Goal: Task Accomplishment & Management: Manage account settings

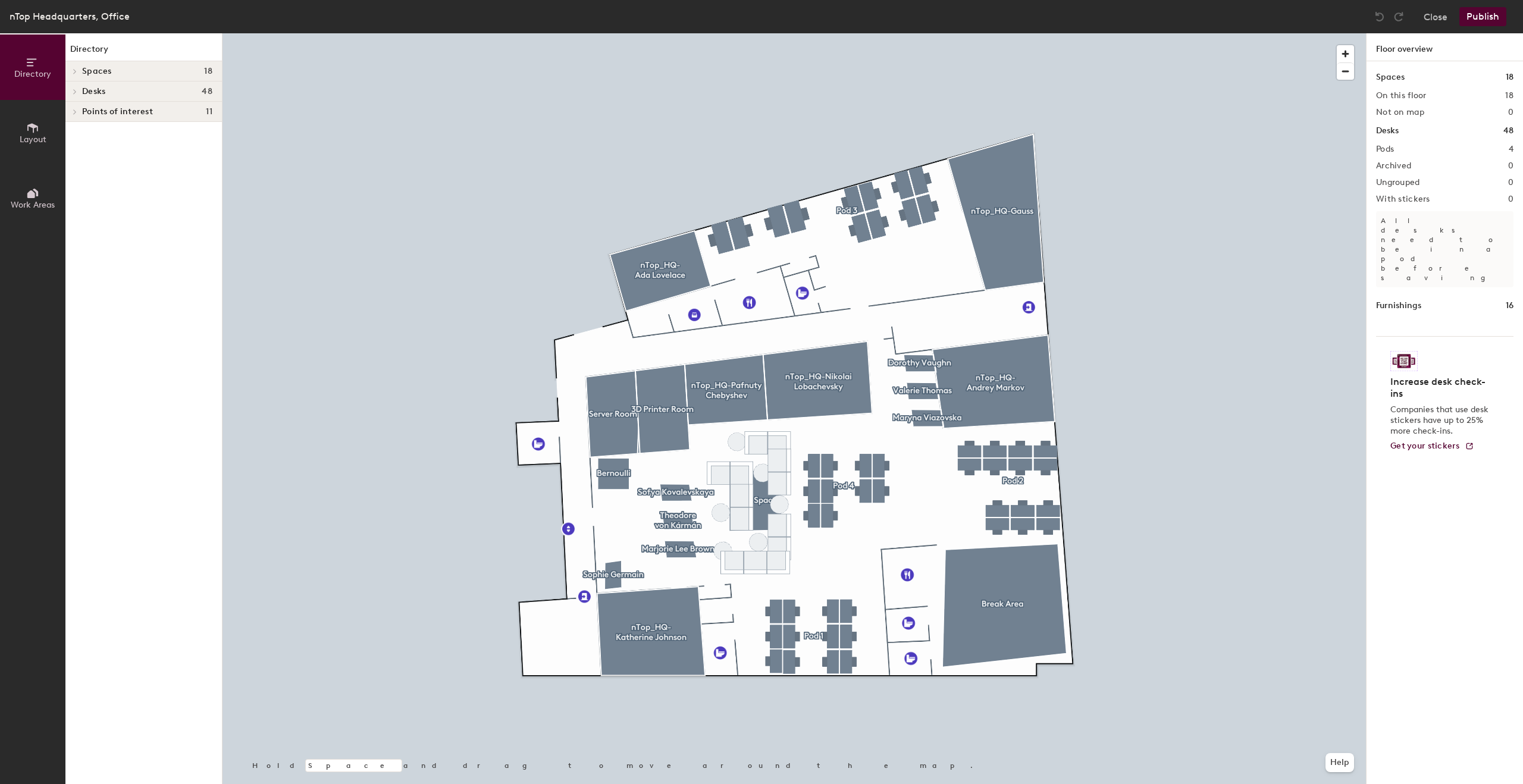
click at [101, 87] on span "Desks" at bounding box center [94, 92] width 23 height 9
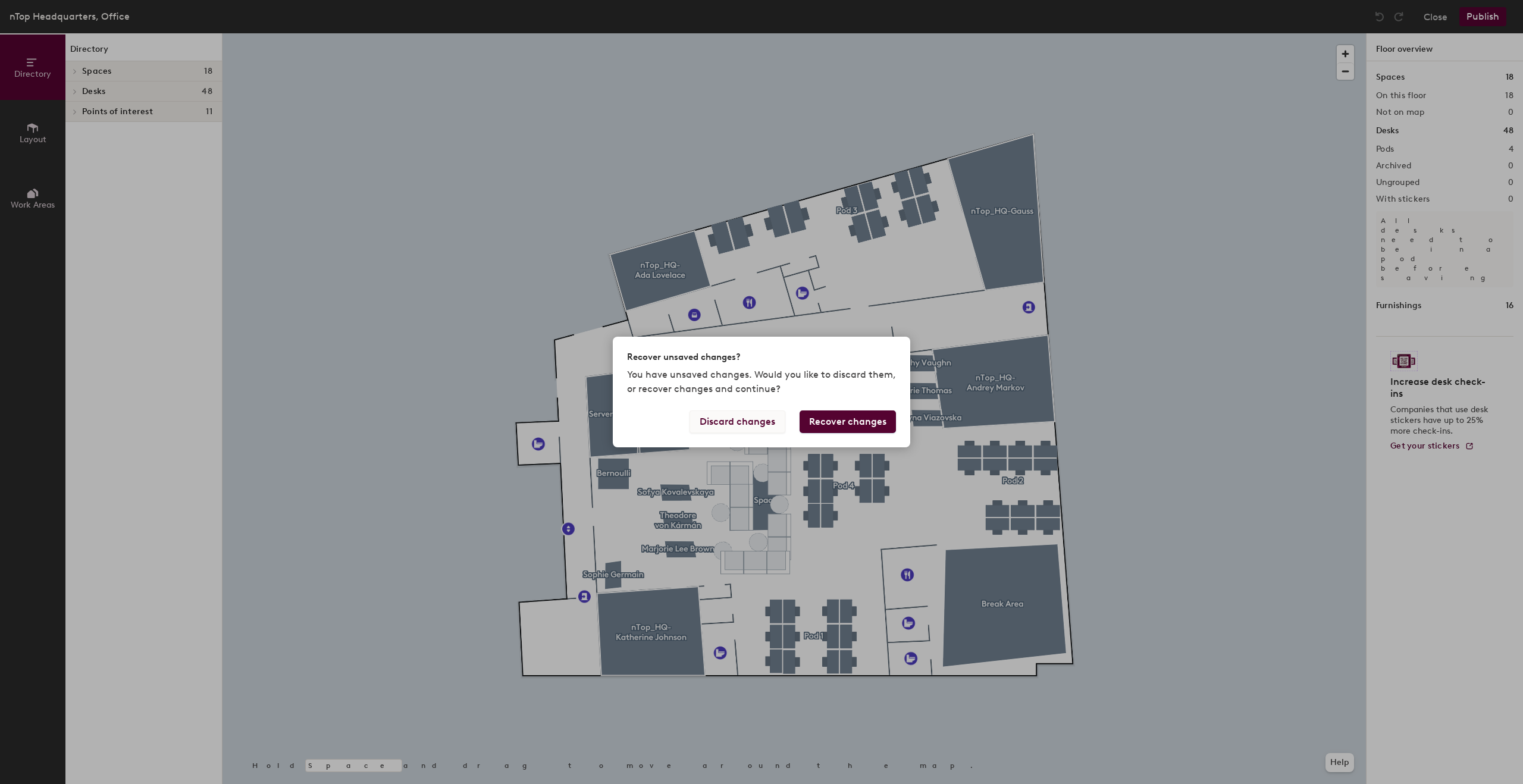
click at [773, 422] on button "Discard changes" at bounding box center [737, 422] width 96 height 23
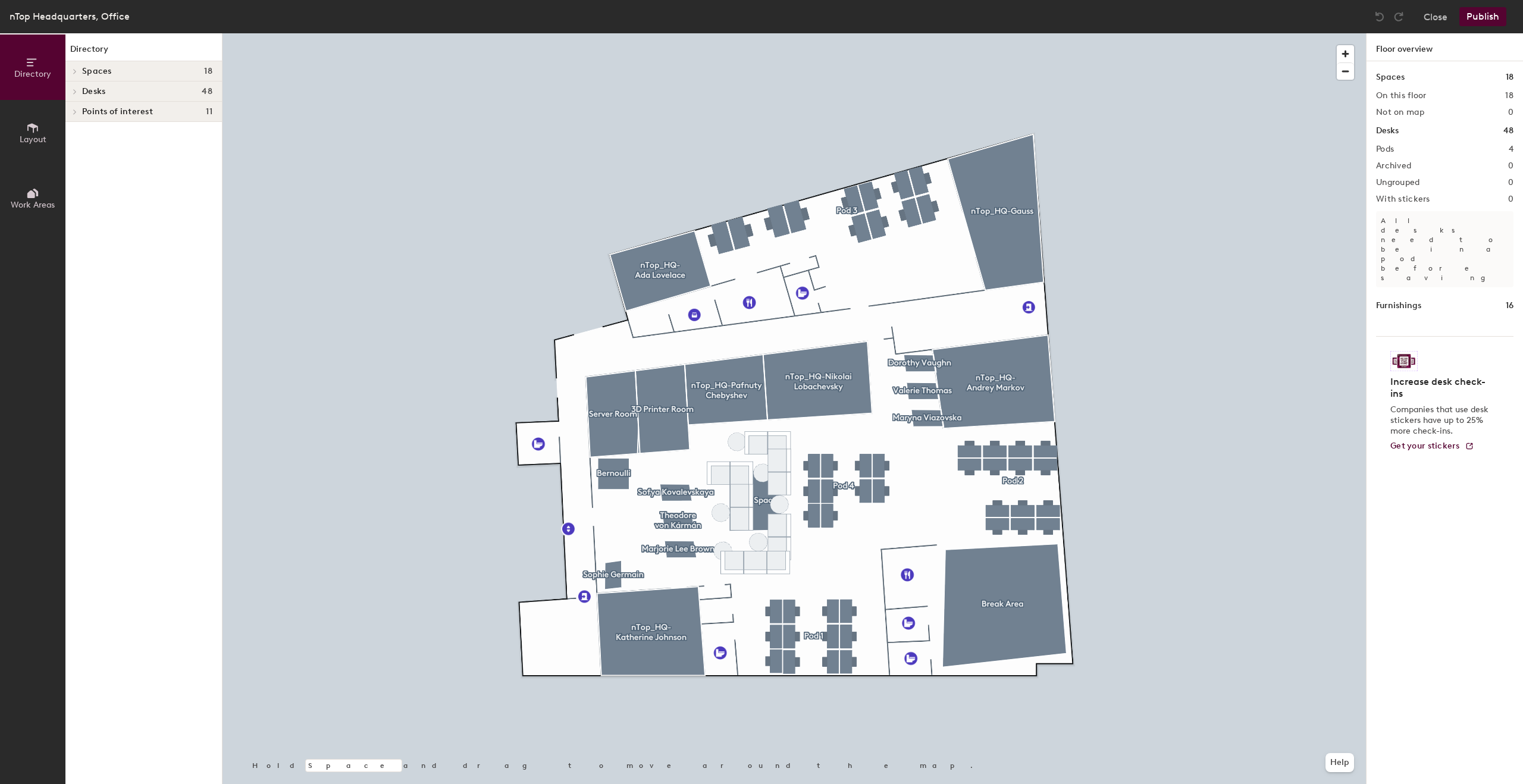
click at [106, 93] on h4 "Desks 48" at bounding box center [147, 92] width 130 height 9
click at [121, 157] on p "Pod 3" at bounding box center [147, 152] width 130 height 15
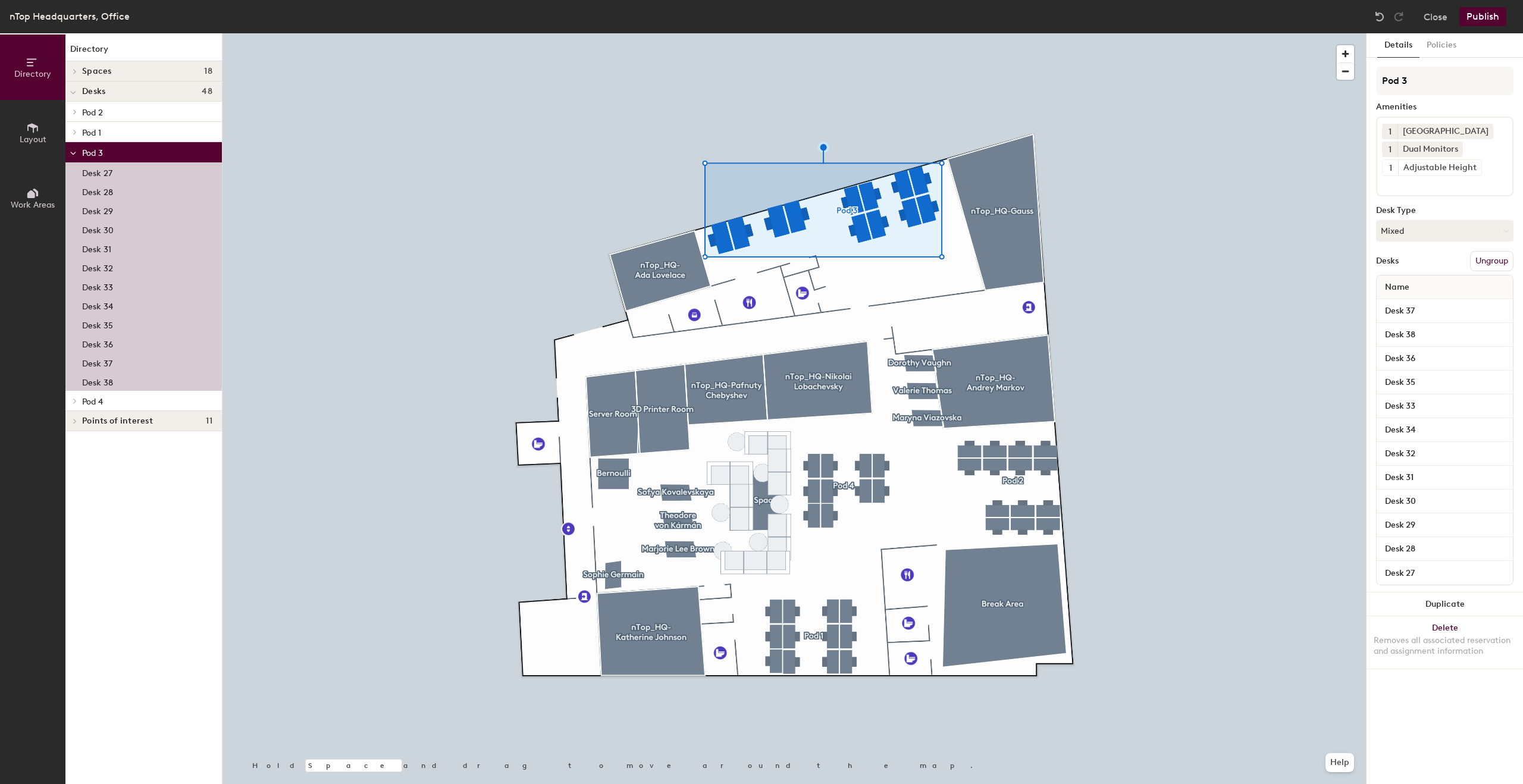
click at [125, 173] on div "Desk 27" at bounding box center [144, 172] width 157 height 19
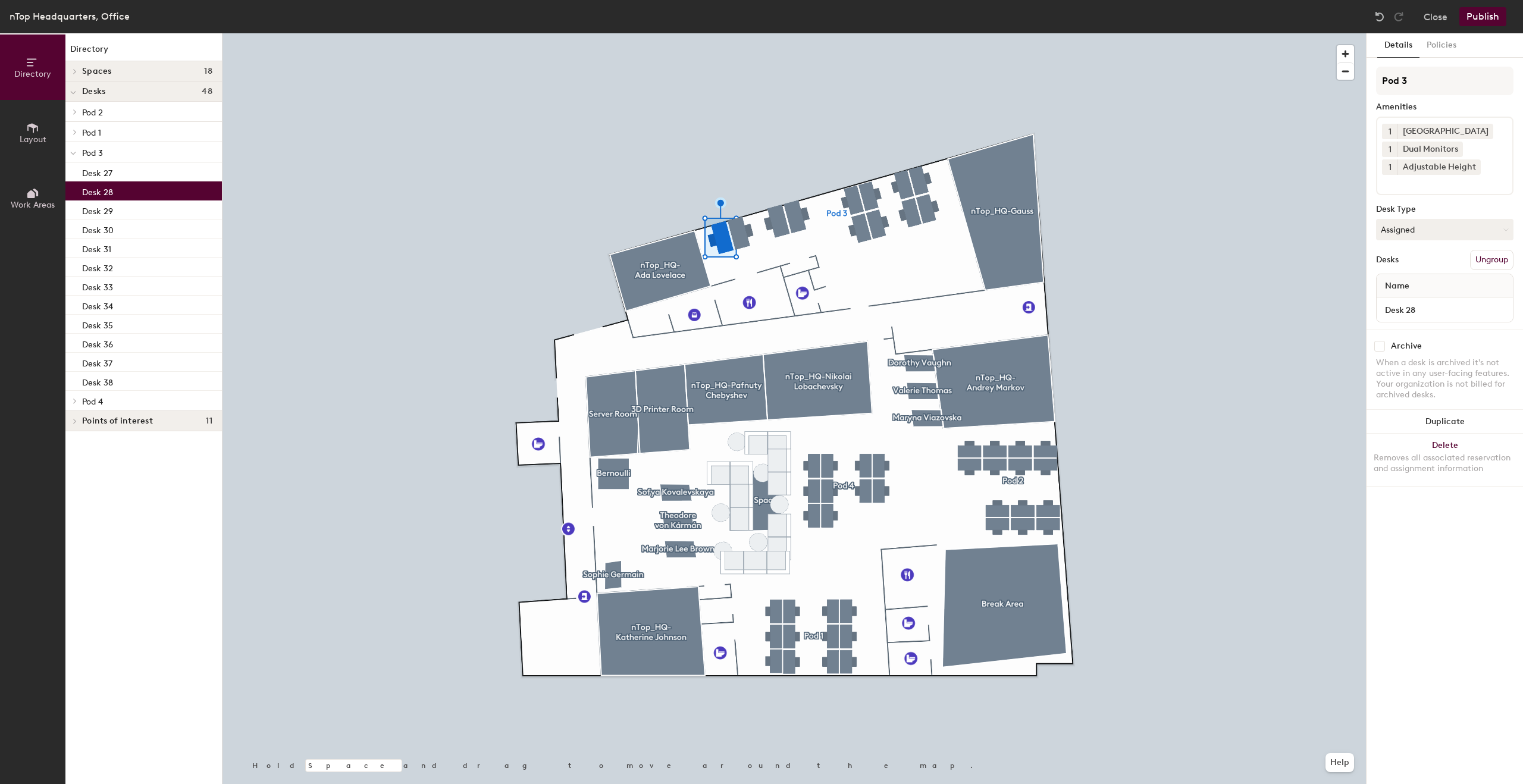
click at [125, 190] on div "Desk 28" at bounding box center [144, 191] width 157 height 19
click at [125, 205] on div "Desk 29" at bounding box center [144, 210] width 157 height 19
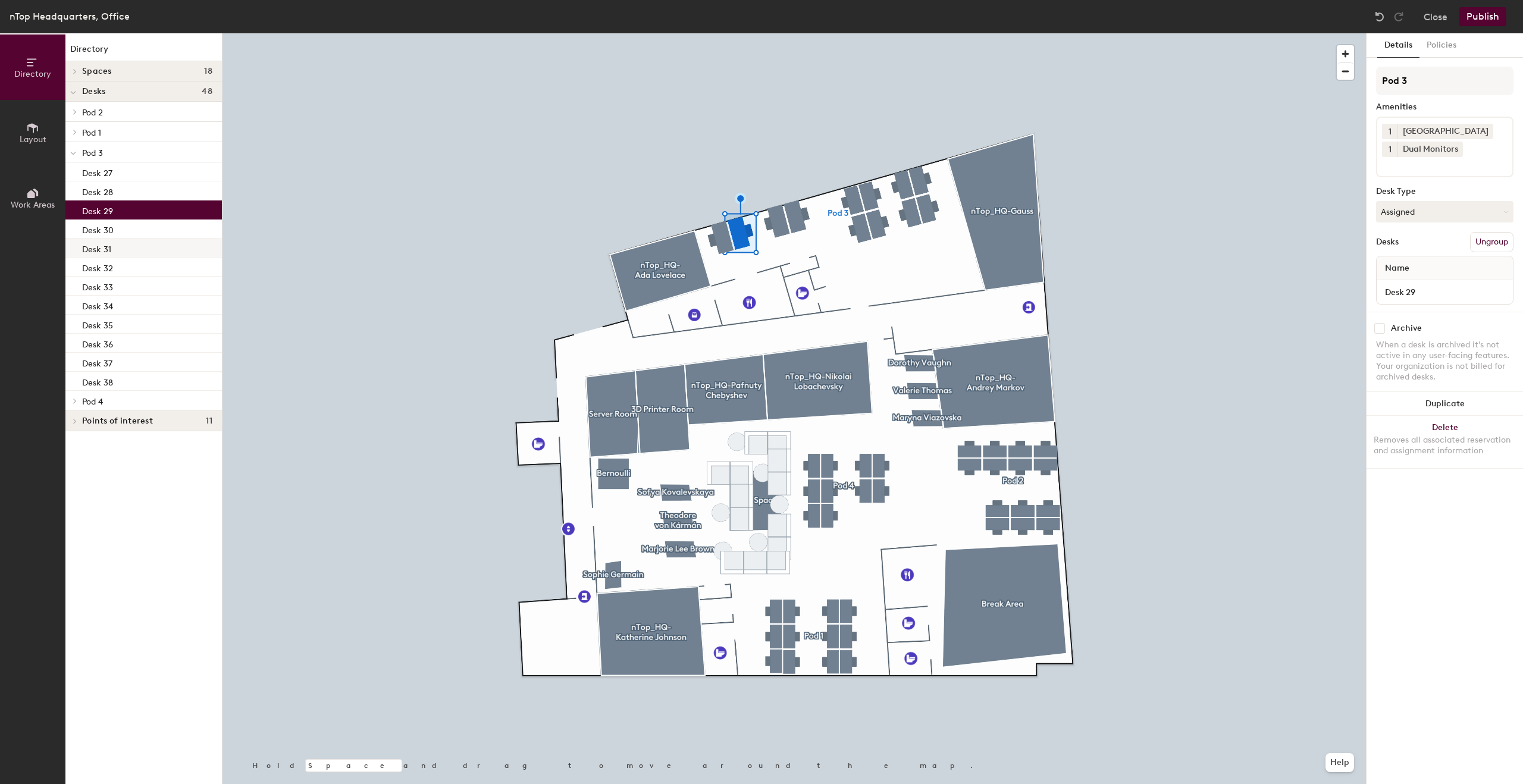
click at [127, 244] on div "Desk 31" at bounding box center [144, 248] width 157 height 19
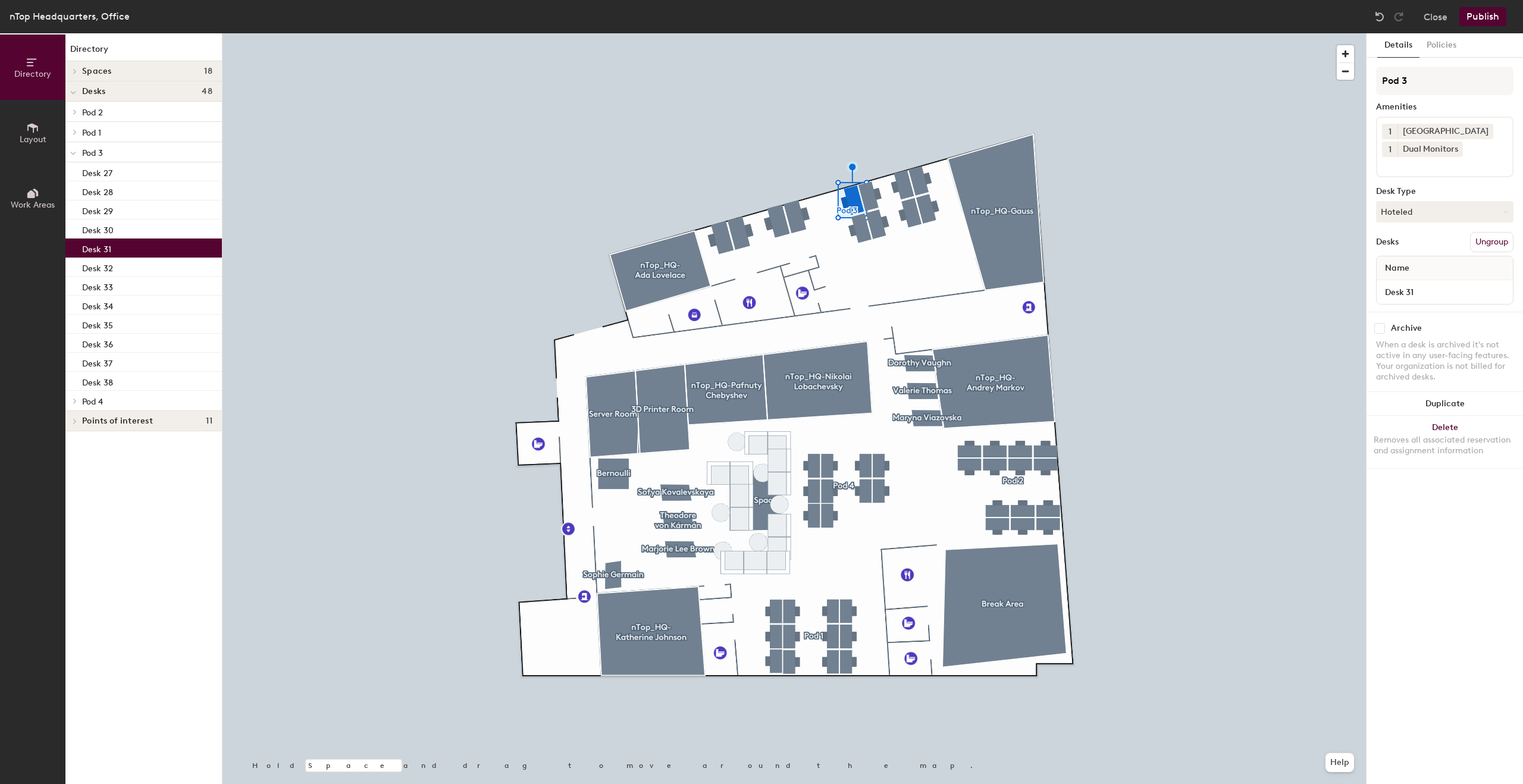
click at [148, 244] on div "Desk 31" at bounding box center [144, 248] width 157 height 19
click at [96, 251] on p "Desk 31" at bounding box center [97, 248] width 29 height 14
click at [110, 420] on span "Points of interest" at bounding box center [118, 421] width 71 height 9
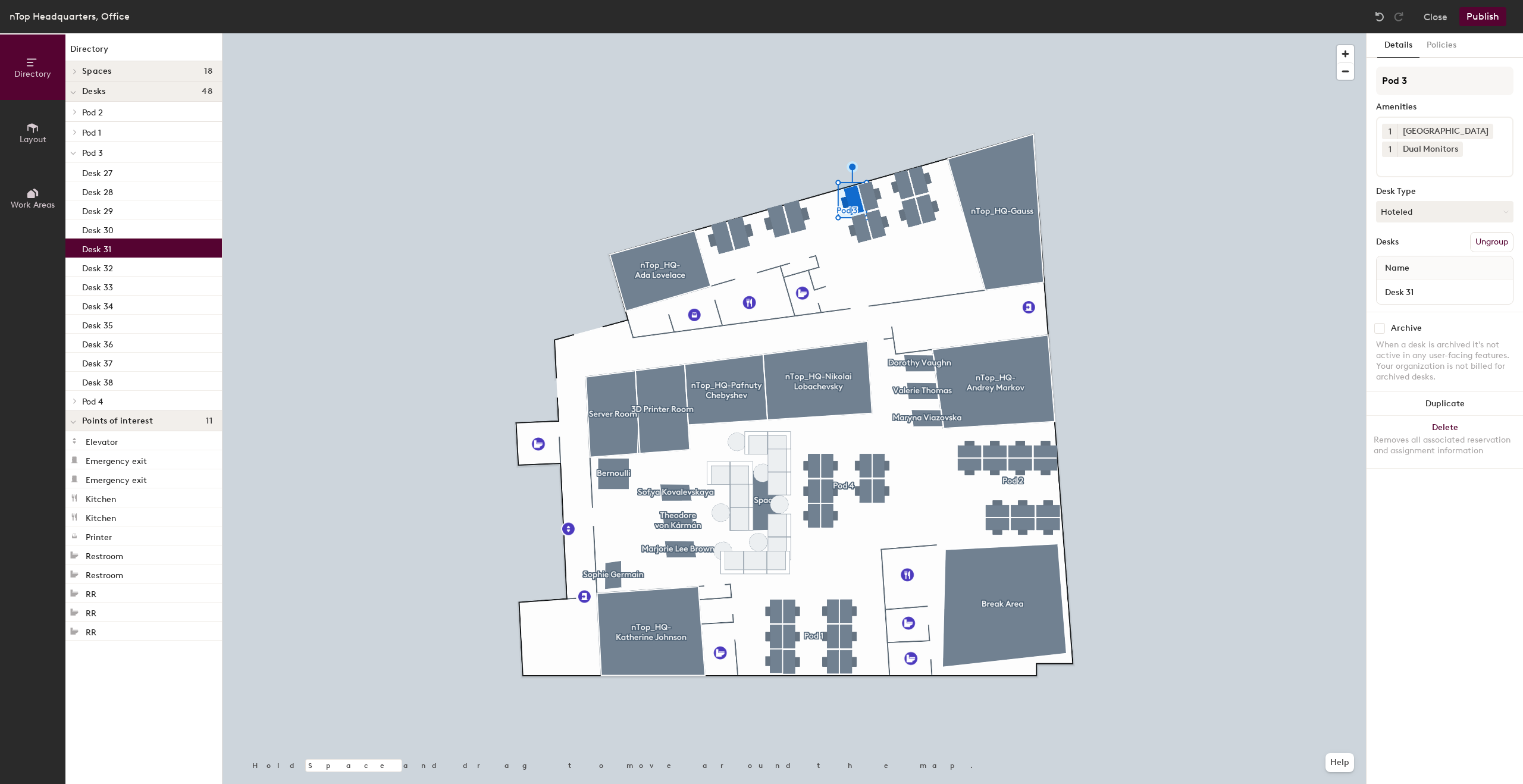
click at [110, 420] on span "Points of interest" at bounding box center [118, 421] width 71 height 9
click at [77, 403] on span at bounding box center [74, 400] width 10 height 6
click at [77, 403] on div at bounding box center [73, 401] width 15 height 20
click at [162, 251] on div "Desk 31" at bounding box center [144, 248] width 157 height 19
click at [1444, 204] on button "Hoteled" at bounding box center [1444, 212] width 137 height 21
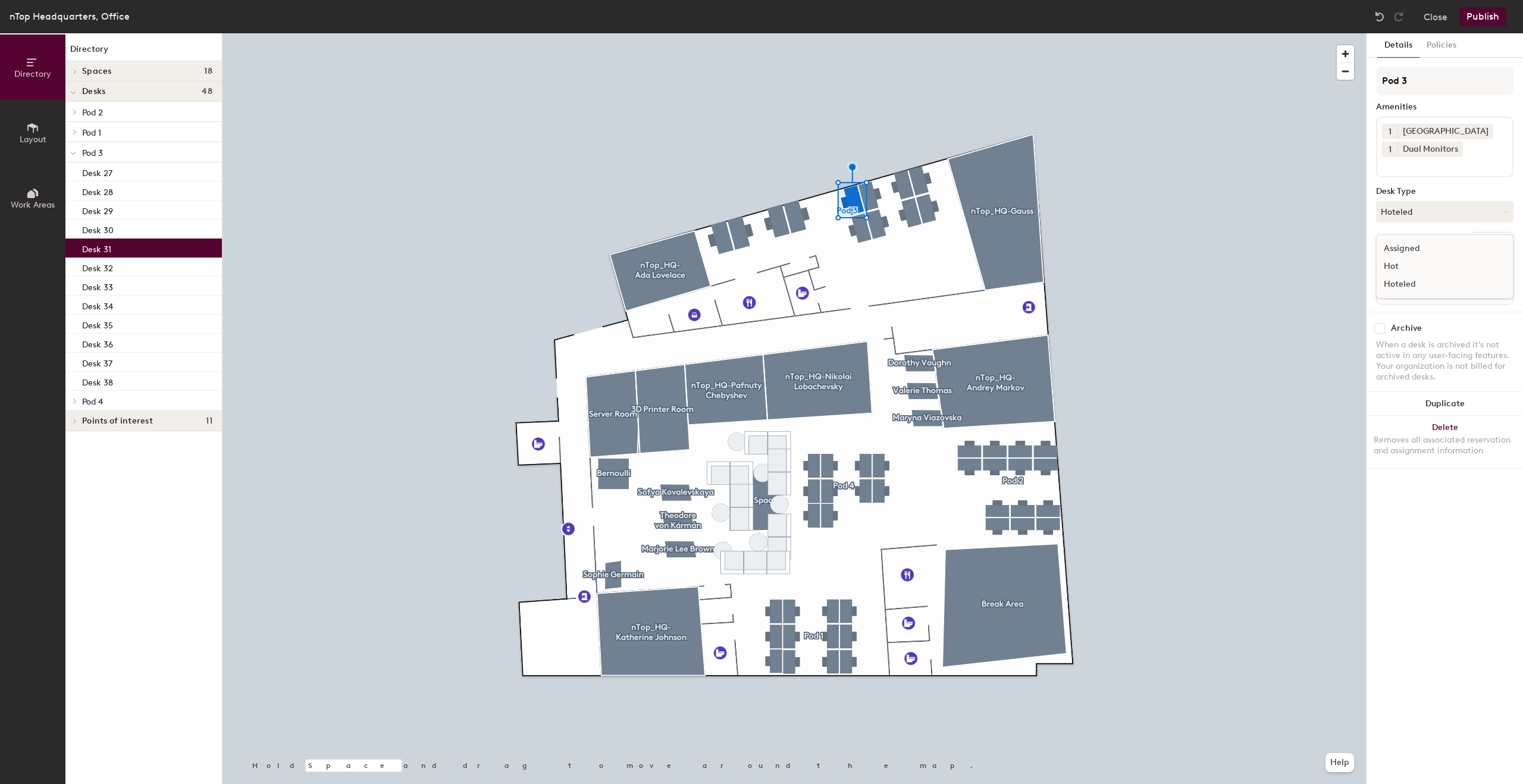
click at [1431, 248] on div "Assigned" at bounding box center [1435, 248] width 119 height 18
click at [1476, 24] on button "Publish" at bounding box center [1483, 17] width 47 height 19
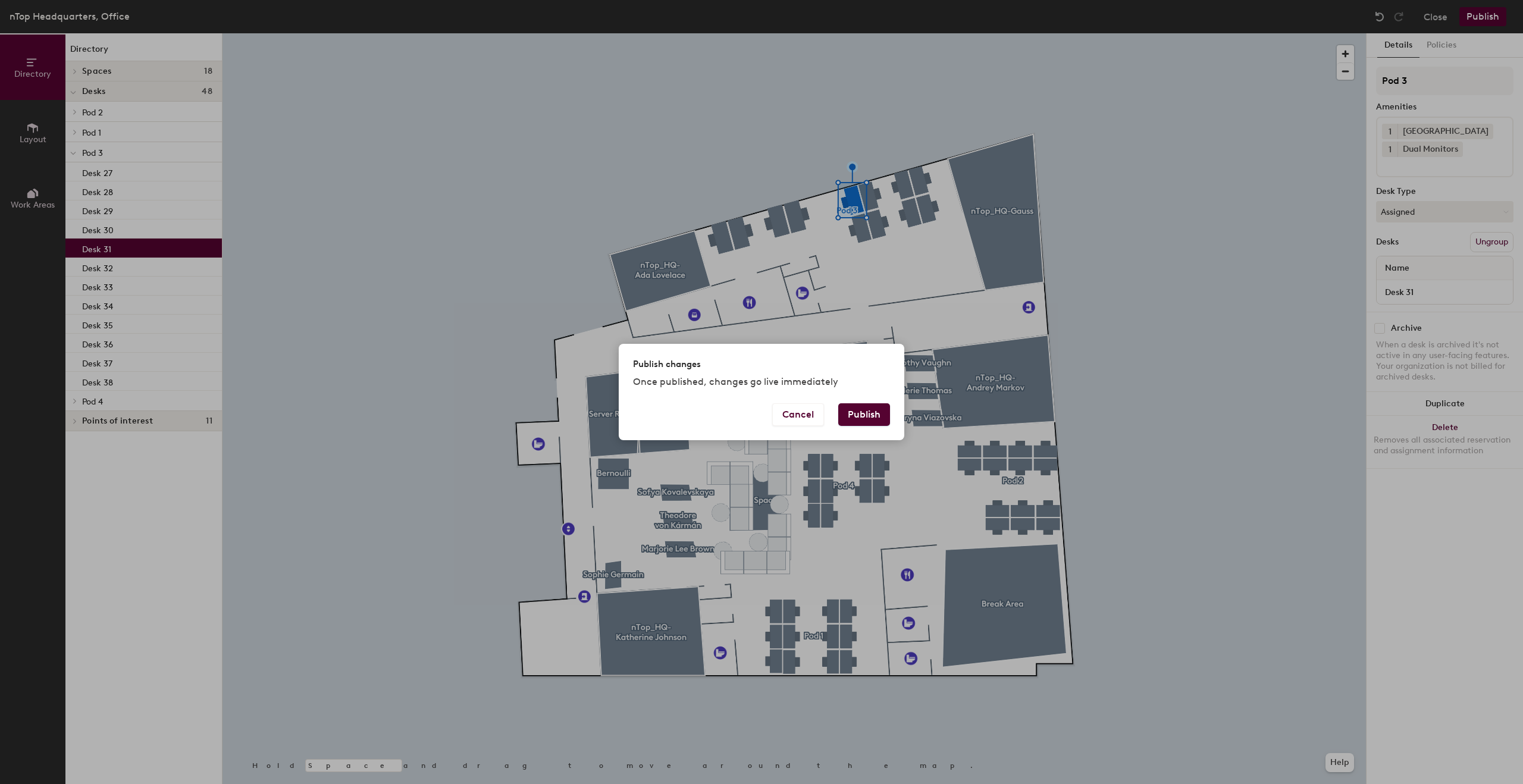
click at [866, 420] on button "Publish" at bounding box center [864, 414] width 52 height 23
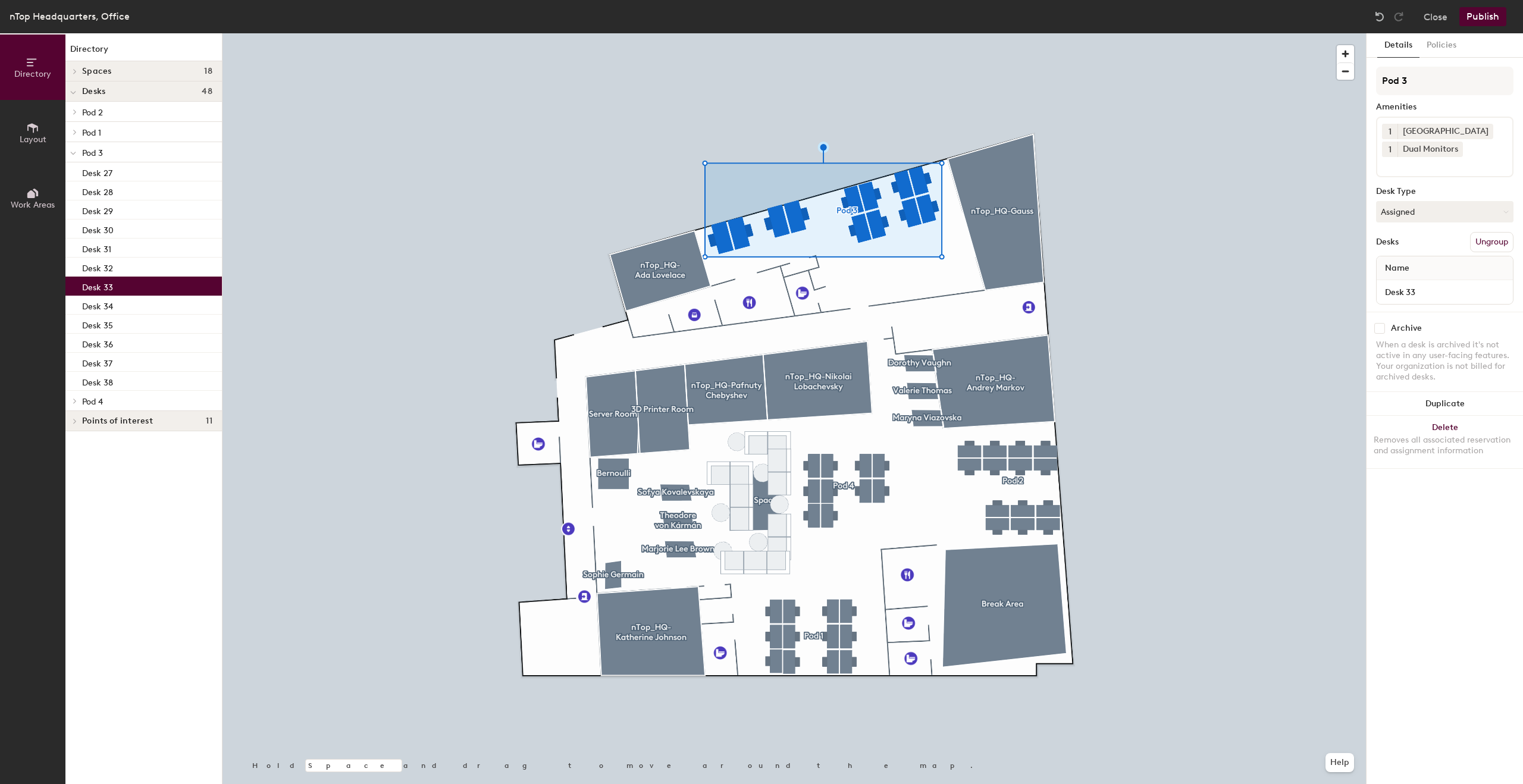
click at [118, 278] on div "Desk 33" at bounding box center [144, 286] width 157 height 19
click at [118, 271] on div "Desk 32" at bounding box center [144, 267] width 157 height 19
click at [118, 255] on div "Desk 31" at bounding box center [144, 248] width 157 height 19
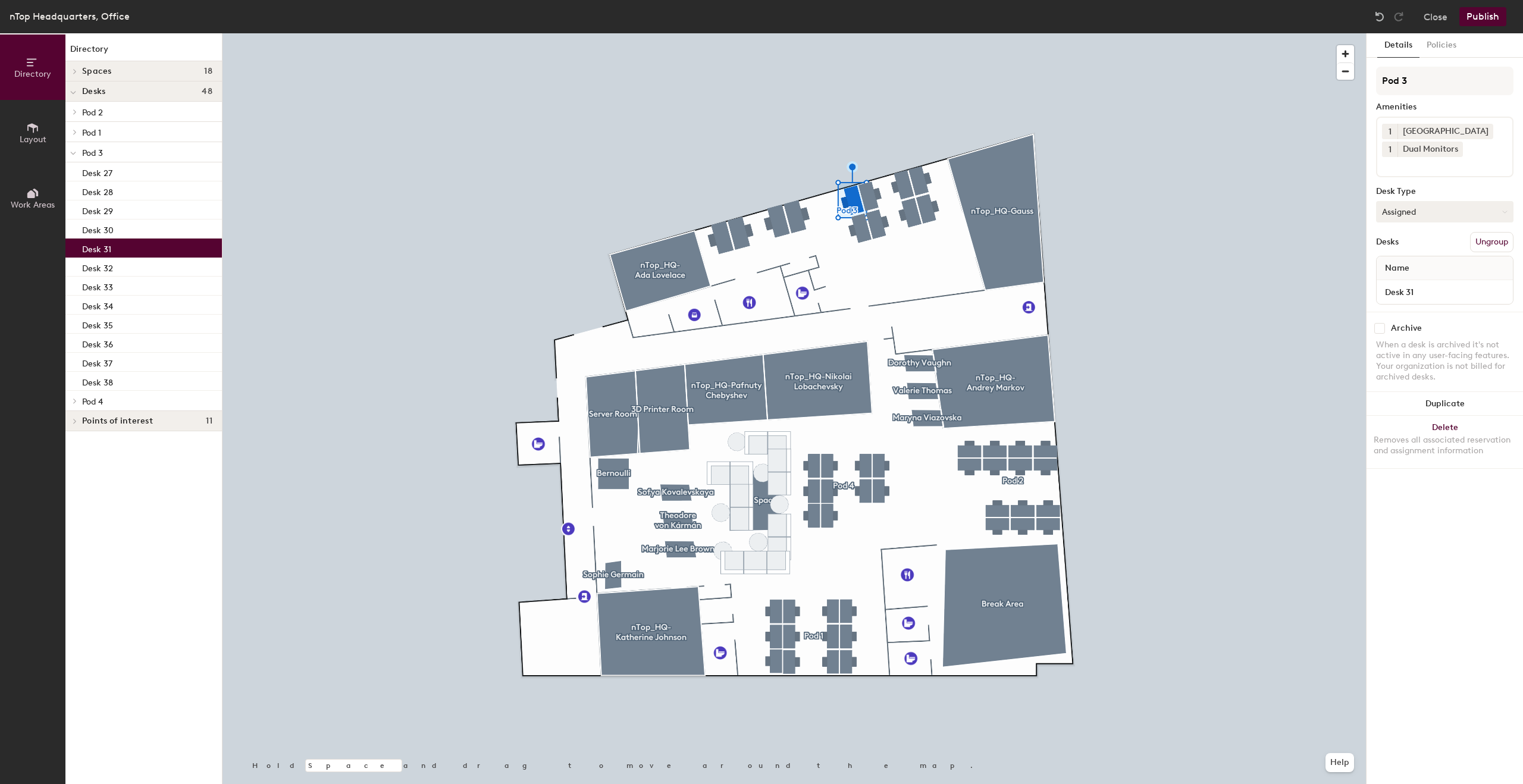
click at [1437, 208] on button "Assigned" at bounding box center [1444, 212] width 137 height 21
click at [1421, 213] on button "Assigned" at bounding box center [1444, 212] width 137 height 21
click at [1433, 264] on div "Name" at bounding box center [1444, 268] width 136 height 24
click at [1421, 290] on input "Desk 31" at bounding box center [1445, 291] width 131 height 17
click at [1437, 289] on input "Desk 31" at bounding box center [1445, 291] width 131 height 17
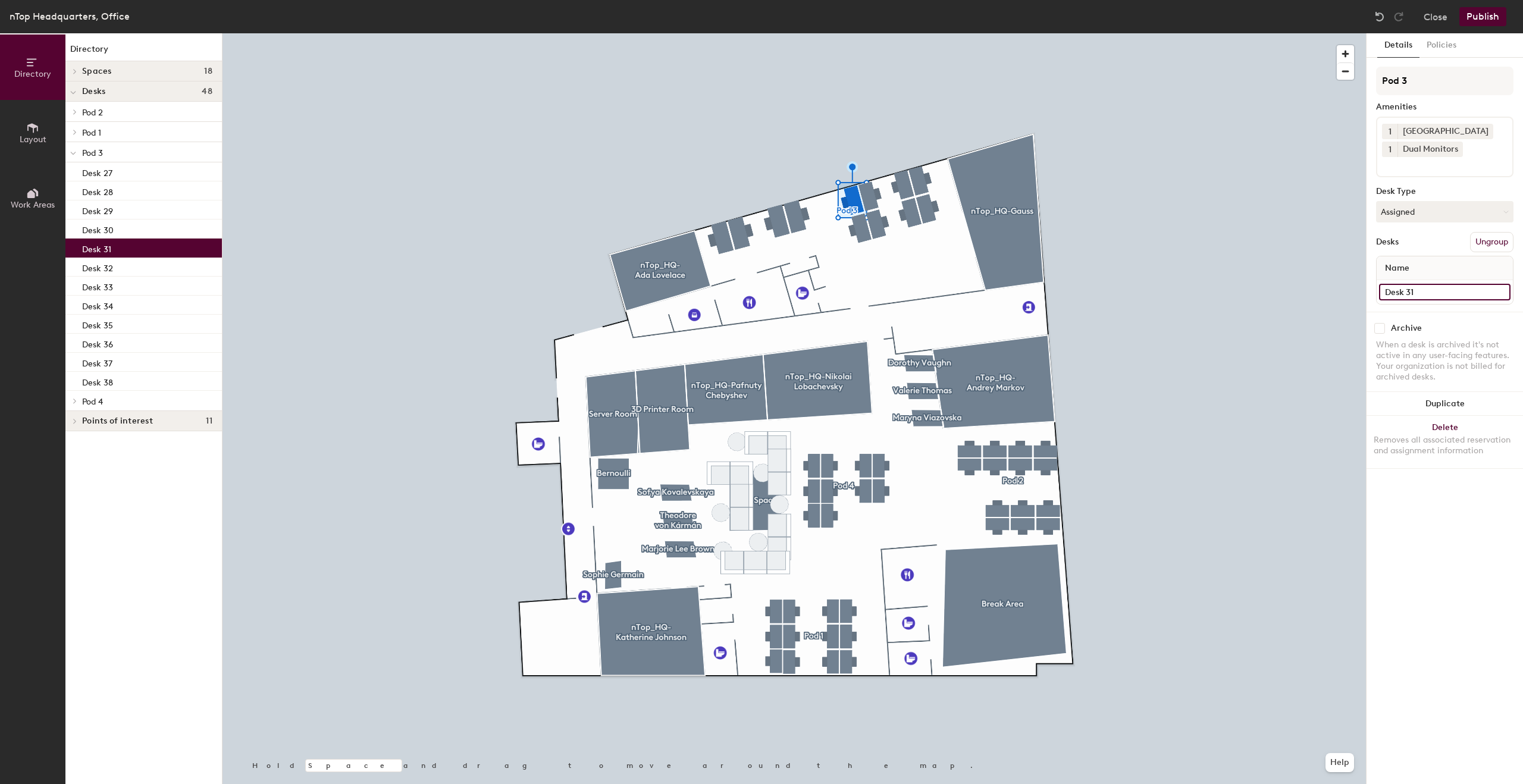
click at [1387, 295] on input "Desk 31" at bounding box center [1445, 291] width 131 height 17
click at [1442, 300] on input "Desk 31" at bounding box center [1445, 291] width 131 height 17
type input "Desk 31"
click at [1470, 216] on button "Assigned" at bounding box center [1444, 212] width 137 height 21
click at [1455, 188] on div "Desk Type" at bounding box center [1444, 191] width 137 height 9
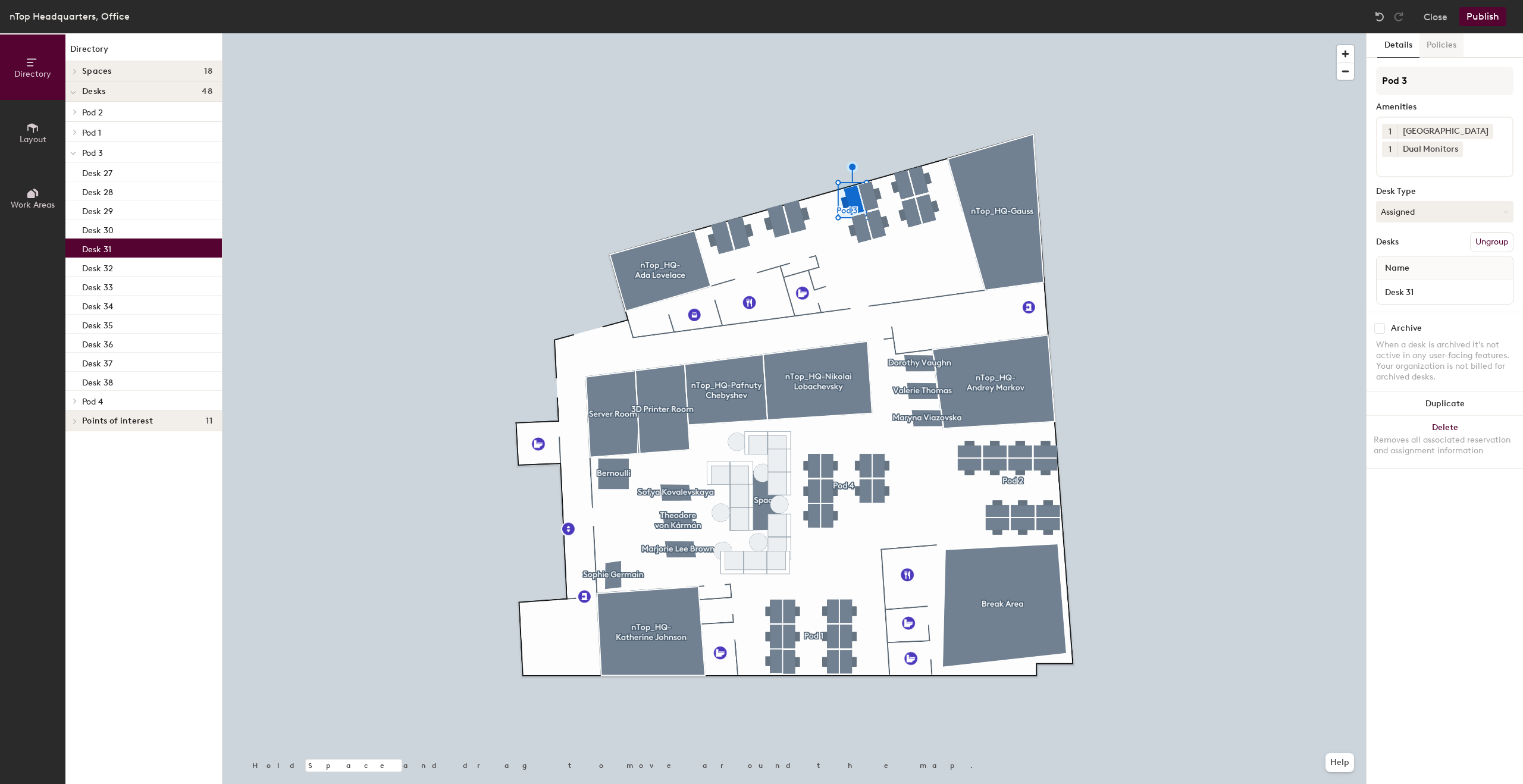
click at [1443, 41] on button "Policies" at bounding box center [1441, 45] width 44 height 25
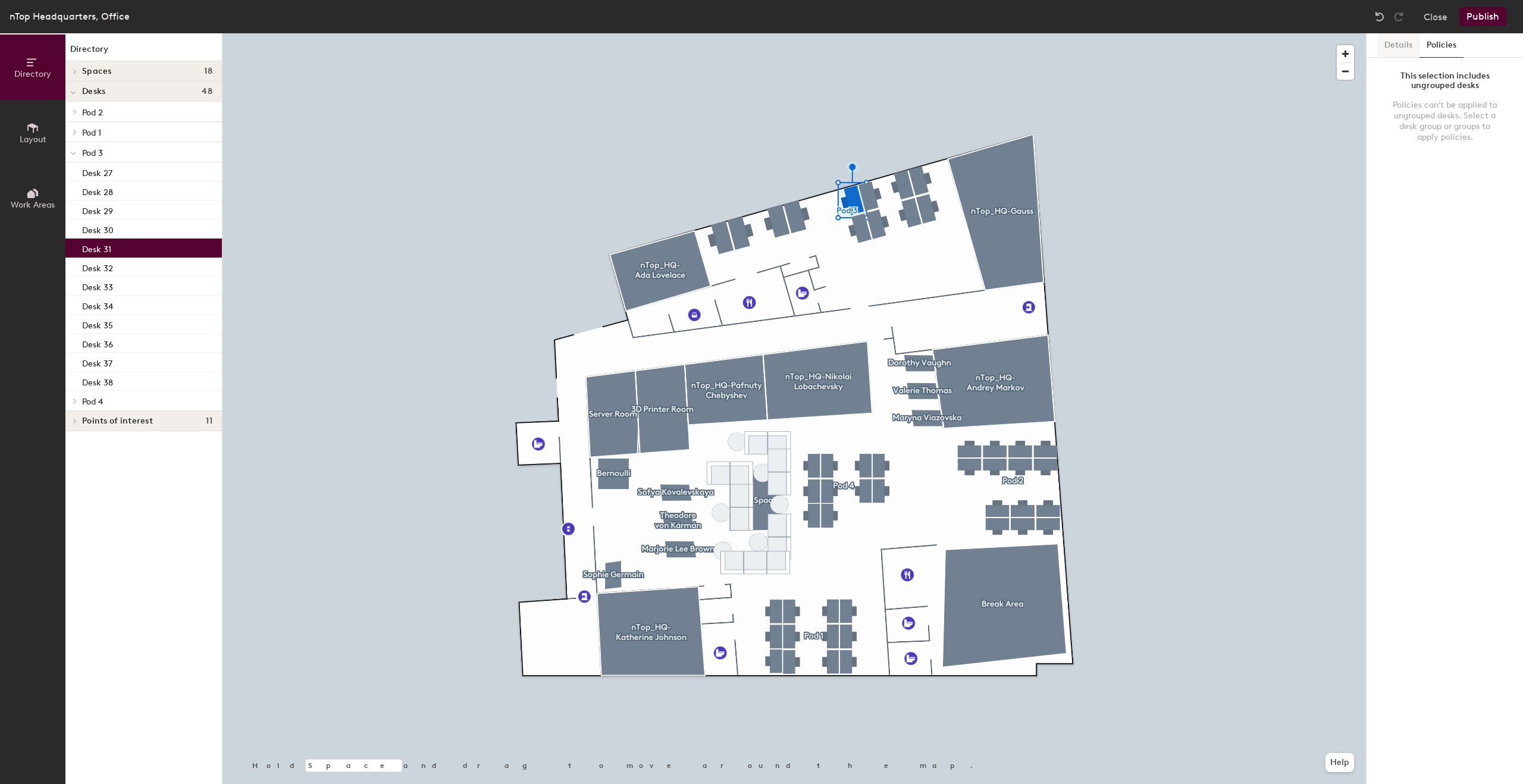
click at [1403, 48] on button "Details" at bounding box center [1398, 45] width 42 height 25
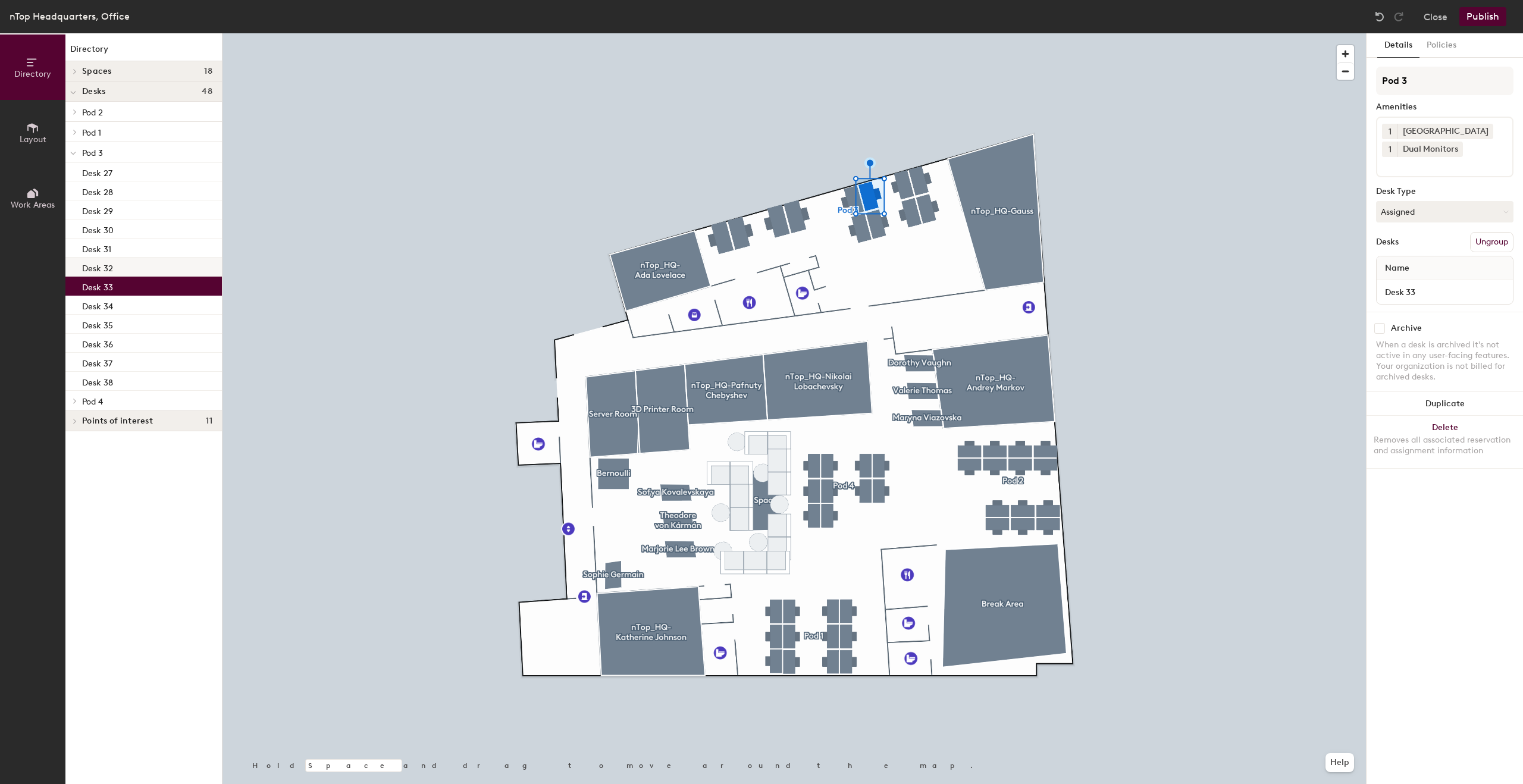
click at [149, 270] on div "Desk 32" at bounding box center [144, 267] width 157 height 19
click at [151, 286] on div "Desk 33" at bounding box center [144, 286] width 157 height 19
click at [1392, 208] on button "Assigned" at bounding box center [1444, 212] width 137 height 21
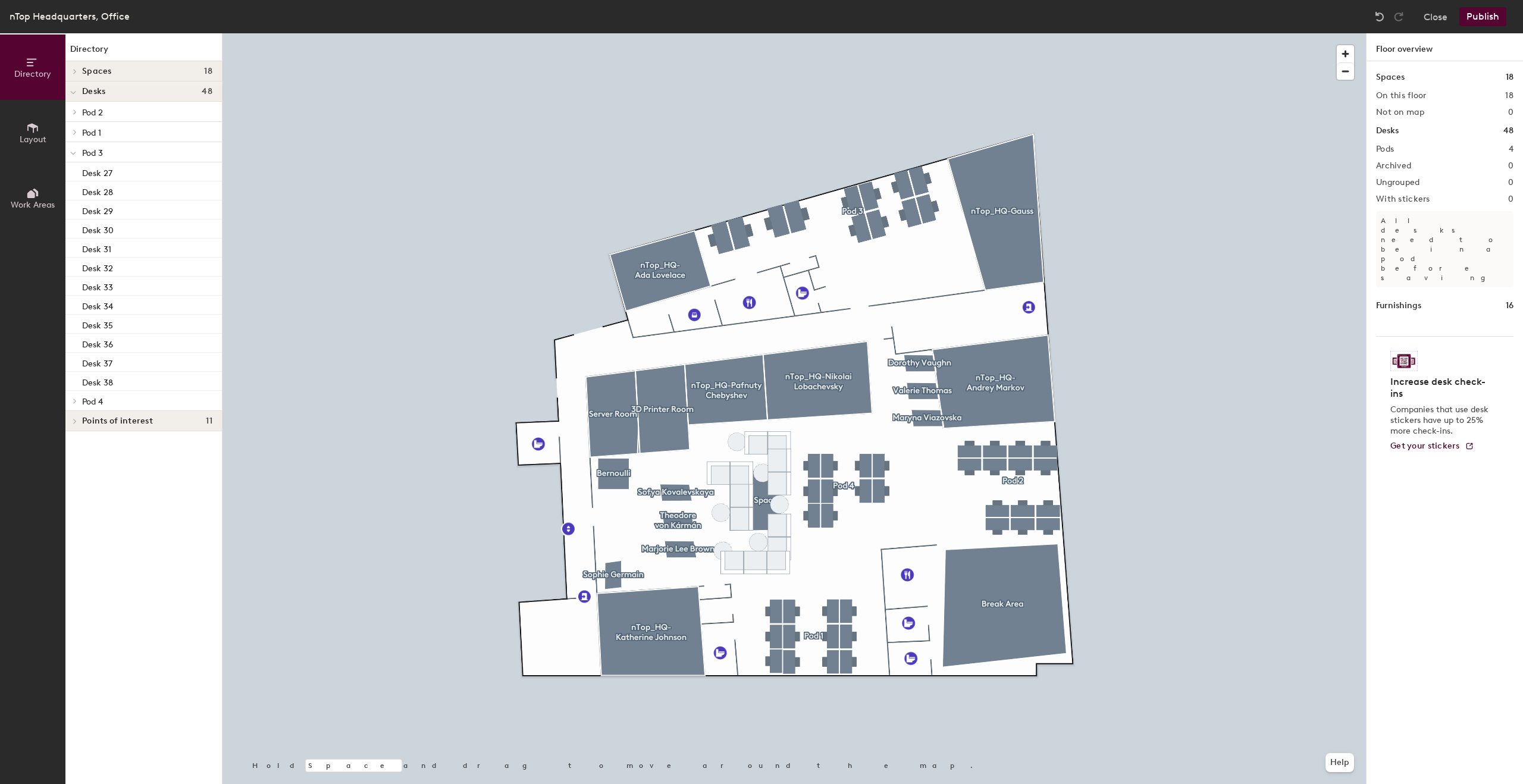
click at [1411, 128] on div "Desks 48" at bounding box center [1444, 131] width 137 height 13
click at [1404, 299] on h1 "Furnishings" at bounding box center [1398, 306] width 45 height 13
click at [871, 33] on div at bounding box center [794, 33] width 1143 height 0
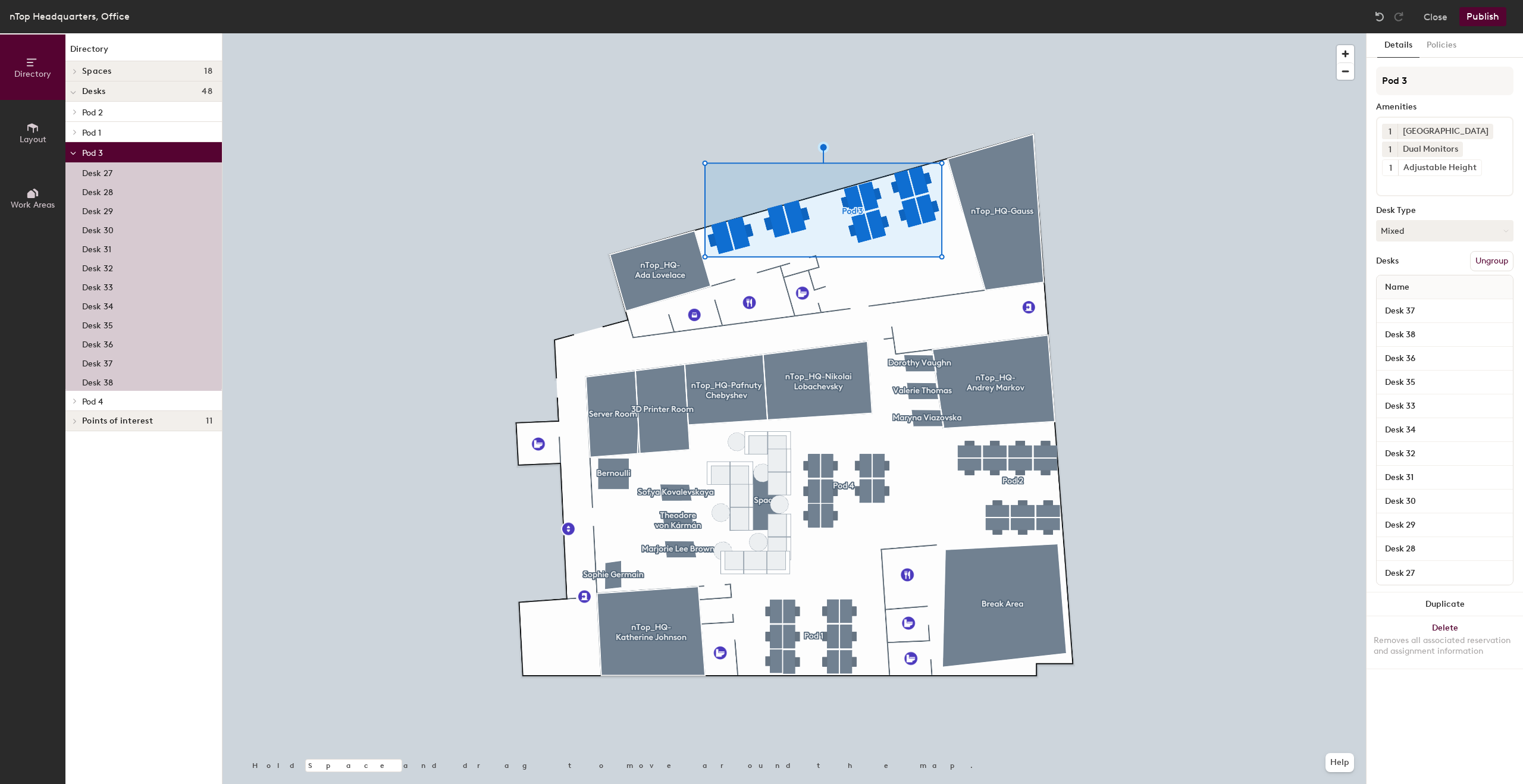
click at [119, 285] on div "Desk 33" at bounding box center [144, 286] width 157 height 19
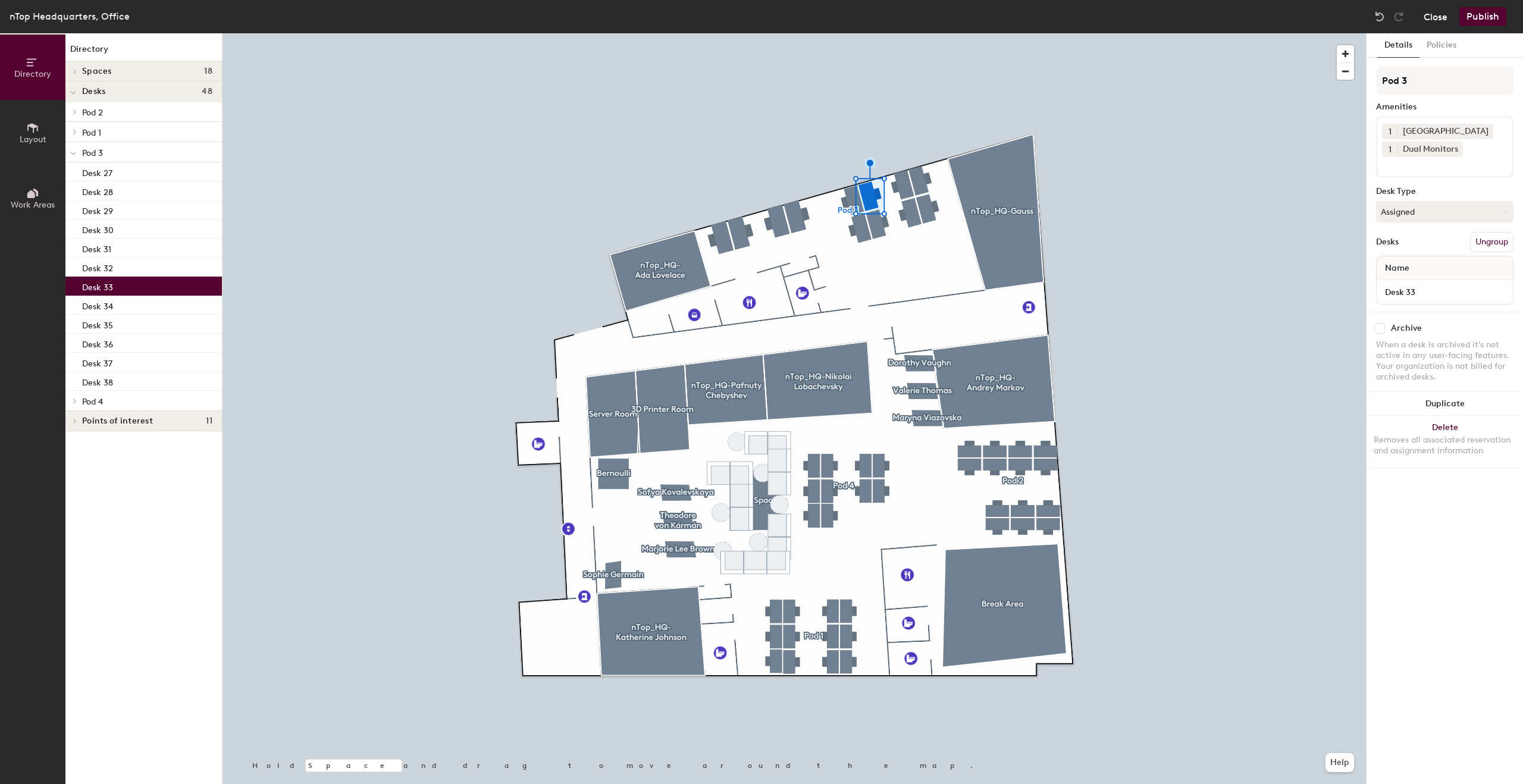
click at [1428, 17] on button "Close" at bounding box center [1435, 17] width 24 height 19
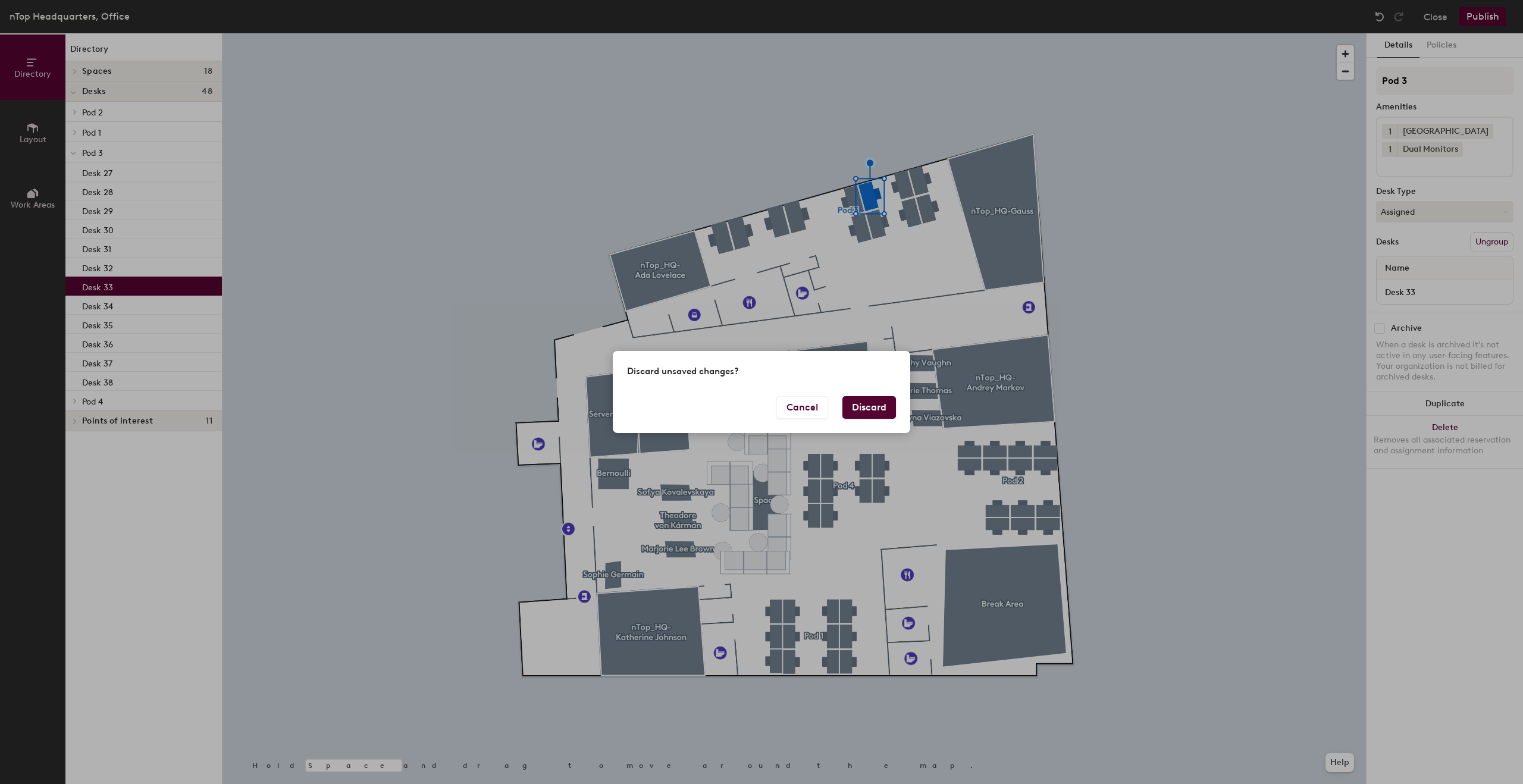
click at [874, 414] on button "Discard" at bounding box center [869, 408] width 54 height 23
